Goal: Find specific page/section: Find specific page/section

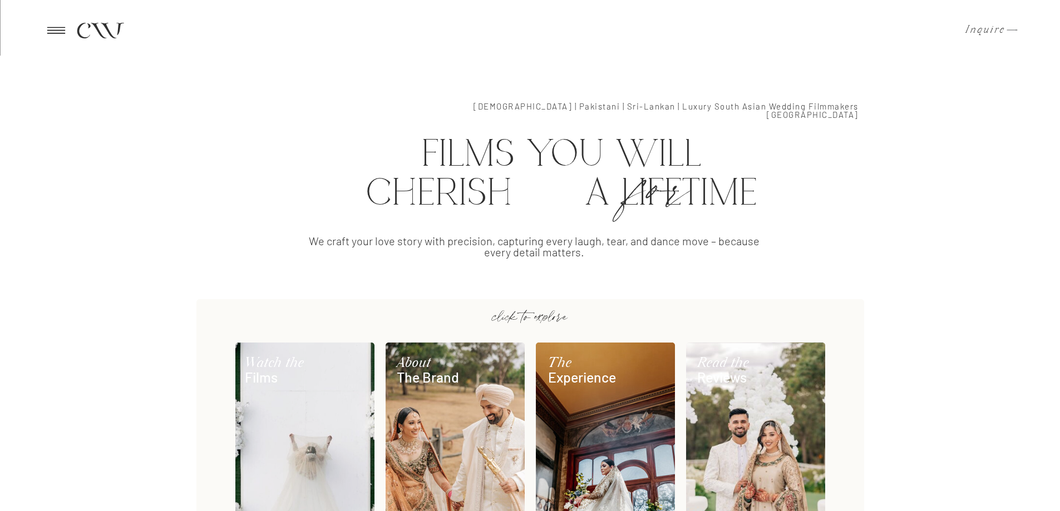
scroll to position [501, 0]
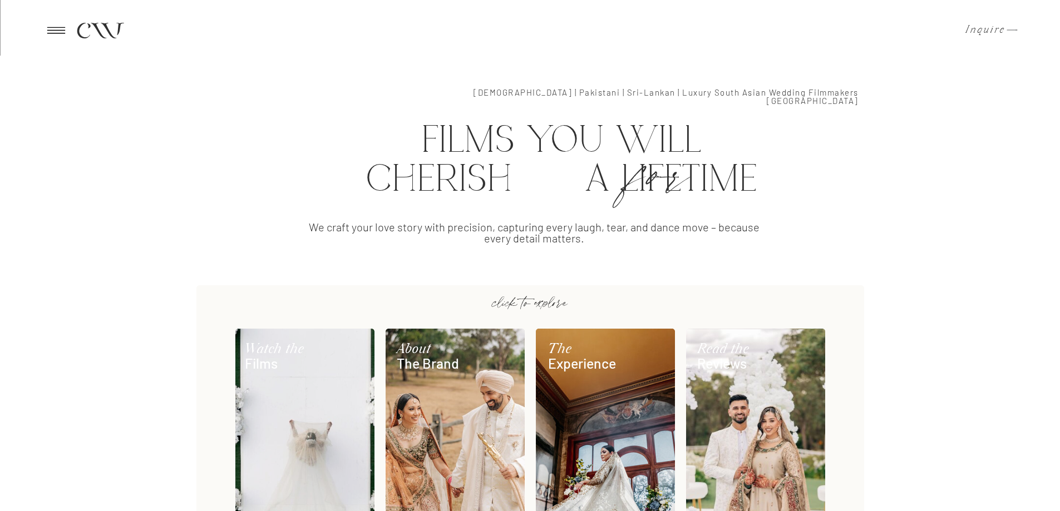
drag, startPoint x: 584, startPoint y: 129, endPoint x: 853, endPoint y: 184, distance: 274.8
click at [854, 185] on h2 "films you will cherish a lifetime" at bounding box center [561, 165] width 616 height 87
click at [768, 164] on h2 "films you will cherish a lifetime" at bounding box center [561, 165] width 616 height 87
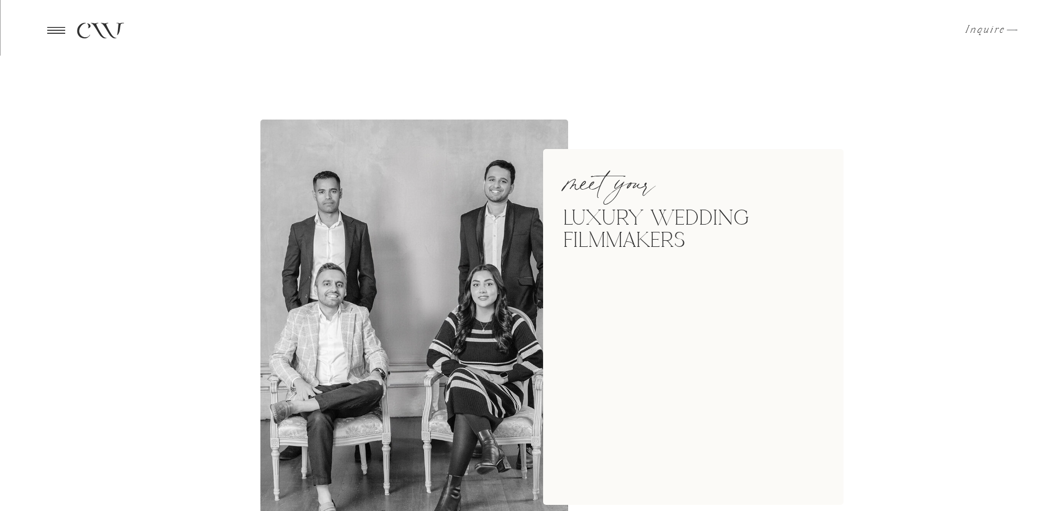
scroll to position [1168, 0]
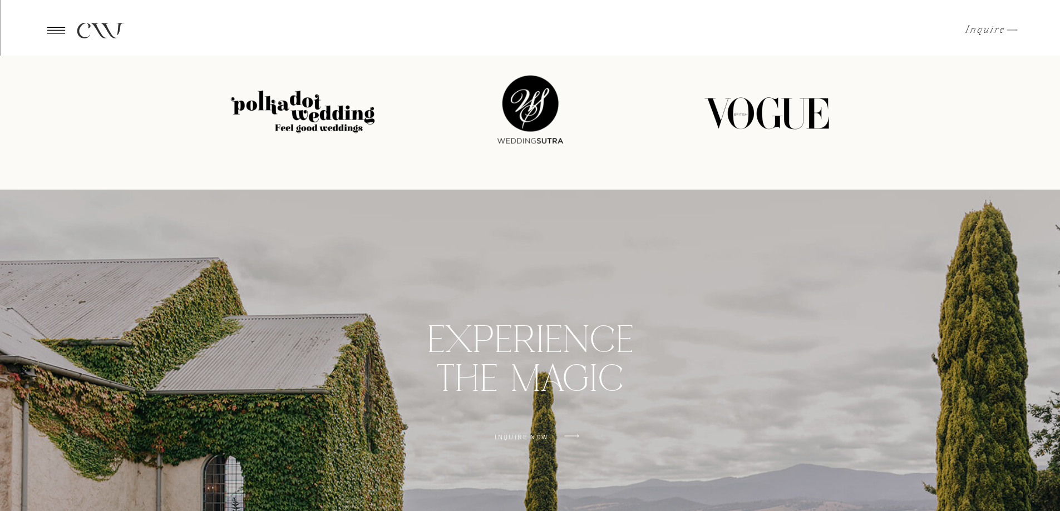
scroll to position [3187, 0]
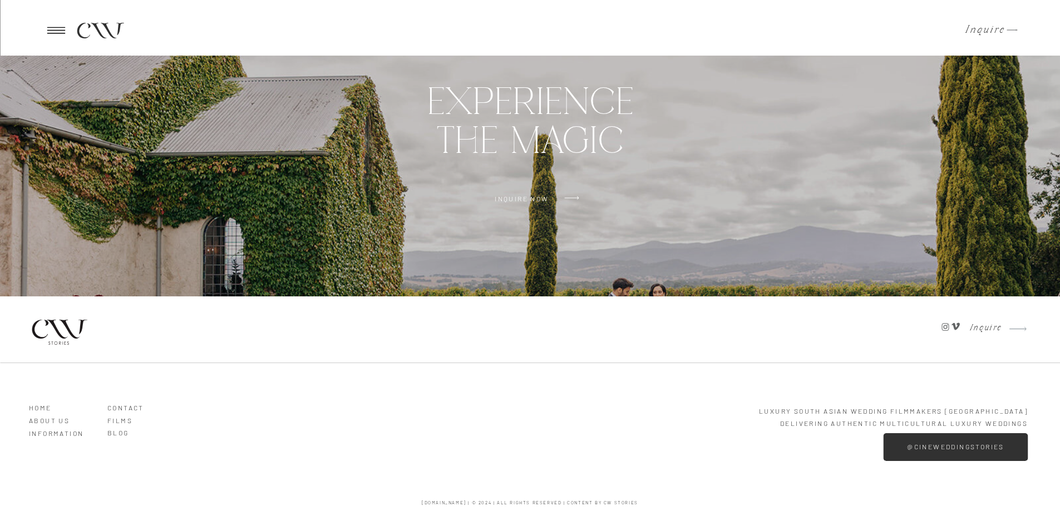
click at [53, 422] on h3 "ABOUT US" at bounding box center [60, 418] width 63 height 10
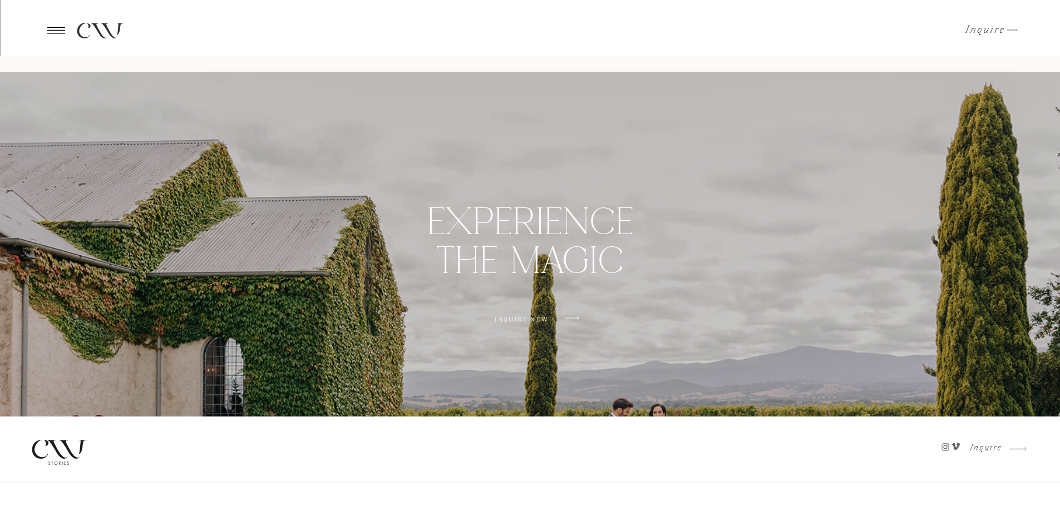
scroll to position [2908, 0]
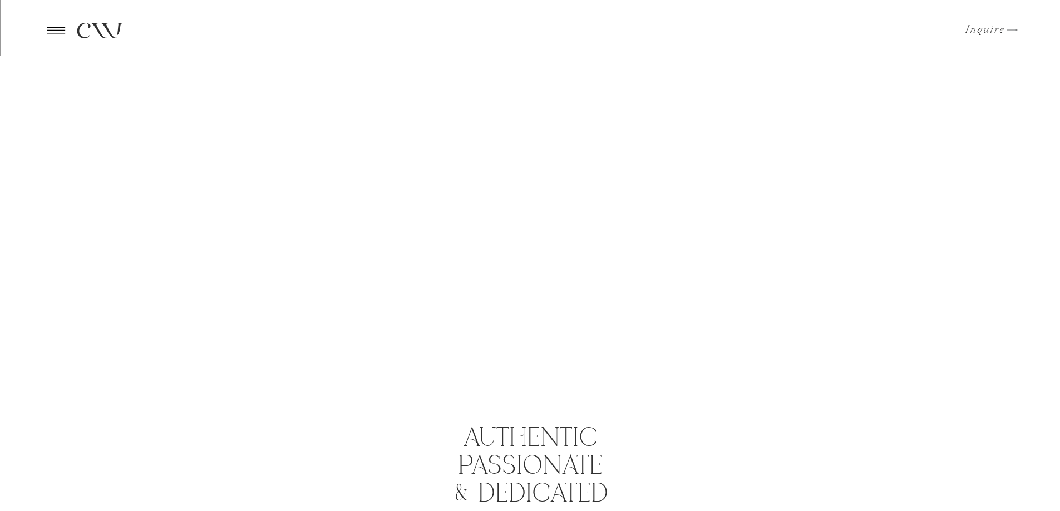
scroll to position [334, 0]
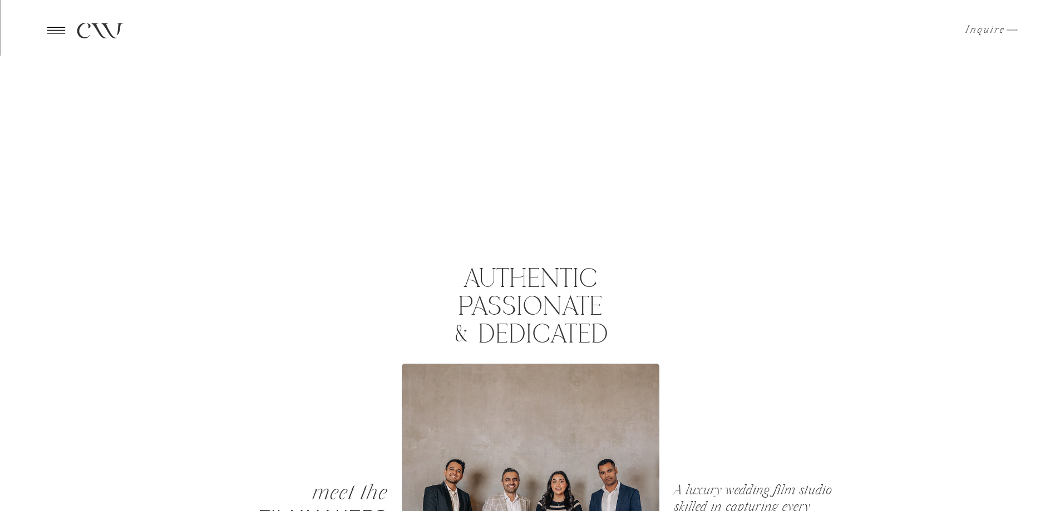
click at [994, 24] on p "Inquire" at bounding box center [981, 29] width 33 height 11
click at [63, 38] on icon at bounding box center [55, 30] width 27 height 26
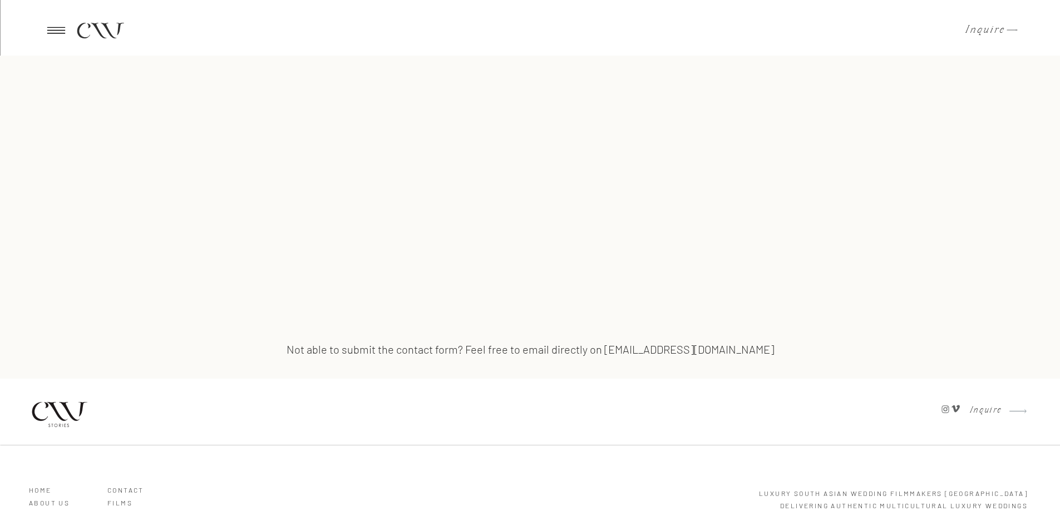
scroll to position [616, 0]
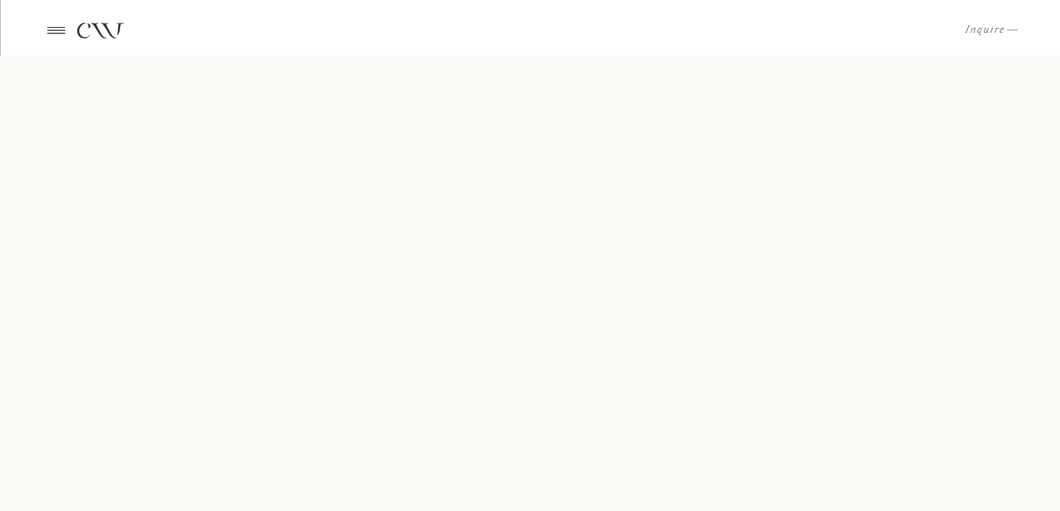
click at [49, 28] on icon at bounding box center [55, 30] width 27 height 26
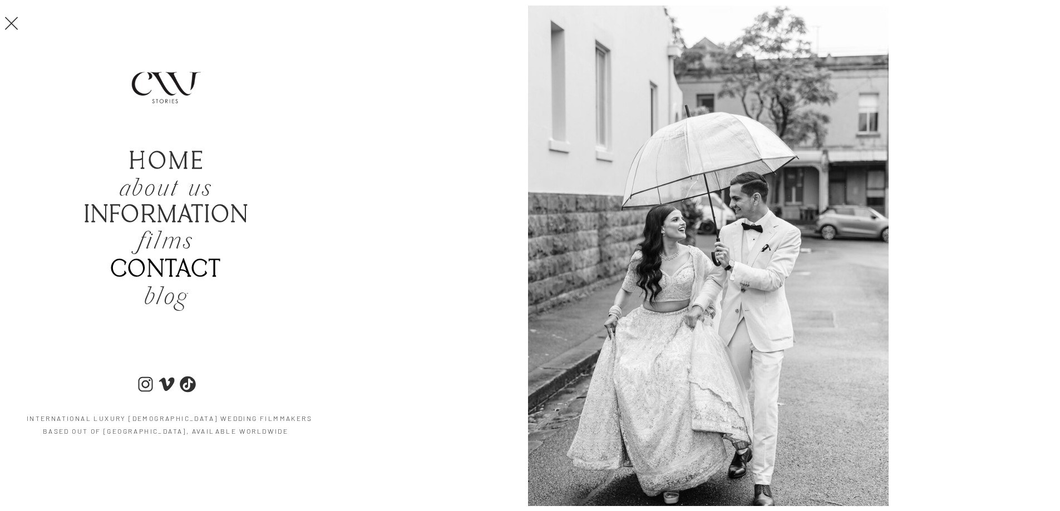
click at [181, 267] on b "Contact" at bounding box center [165, 270] width 111 height 28
click at [197, 268] on b "Contact" at bounding box center [165, 270] width 111 height 28
click at [146, 188] on icon "about us" at bounding box center [165, 189] width 93 height 33
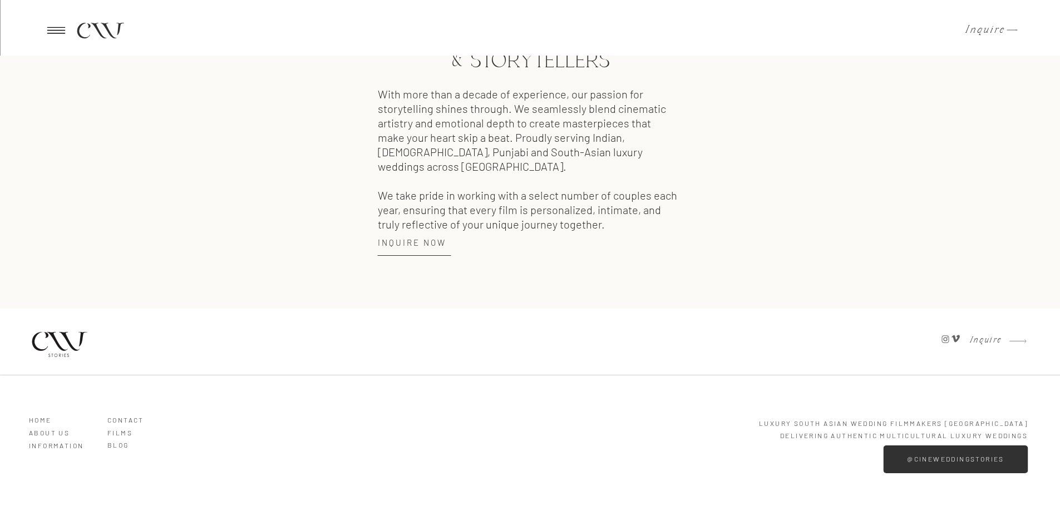
scroll to position [1593, 0]
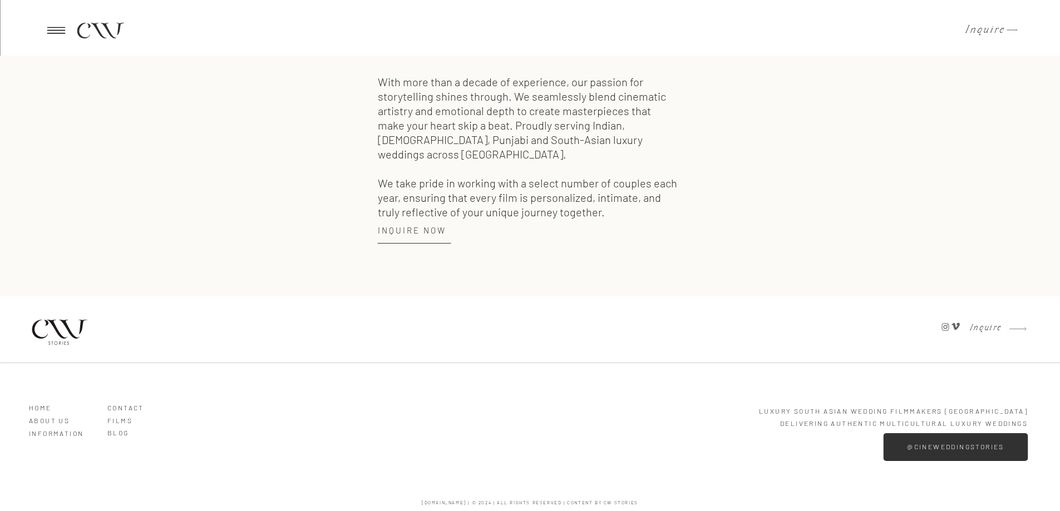
click at [122, 408] on h3 "Contact" at bounding box center [138, 406] width 63 height 10
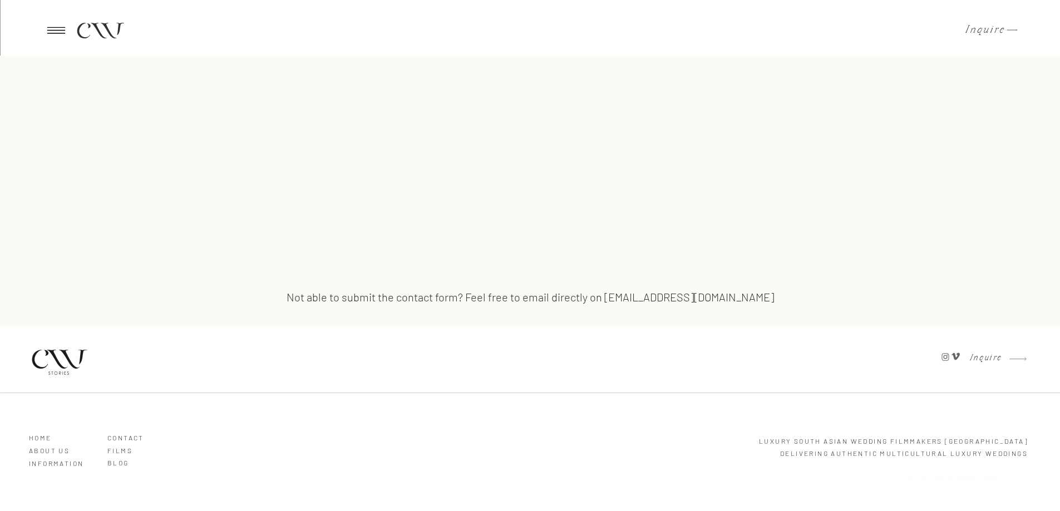
scroll to position [895, 0]
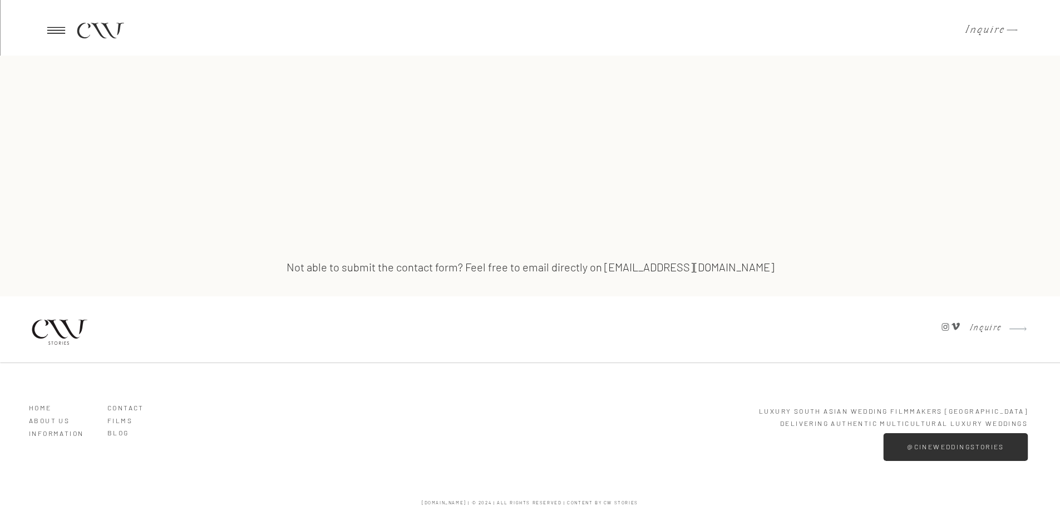
click at [574, 279] on div at bounding box center [531, 68] width 584 height 744
